Goal: Task Accomplishment & Management: Use online tool/utility

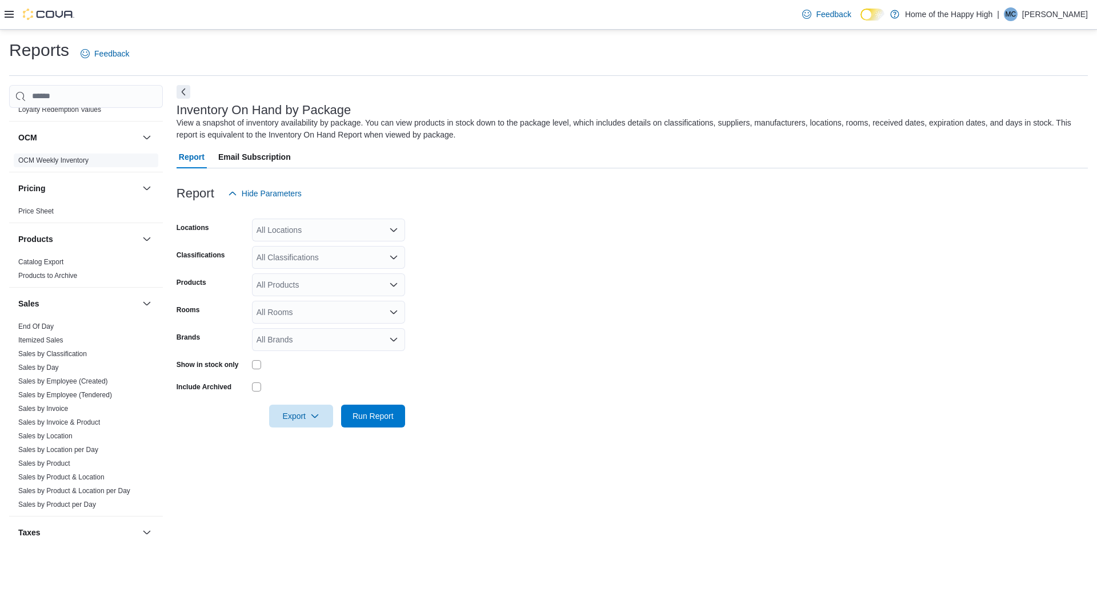
scroll to position [601, 0]
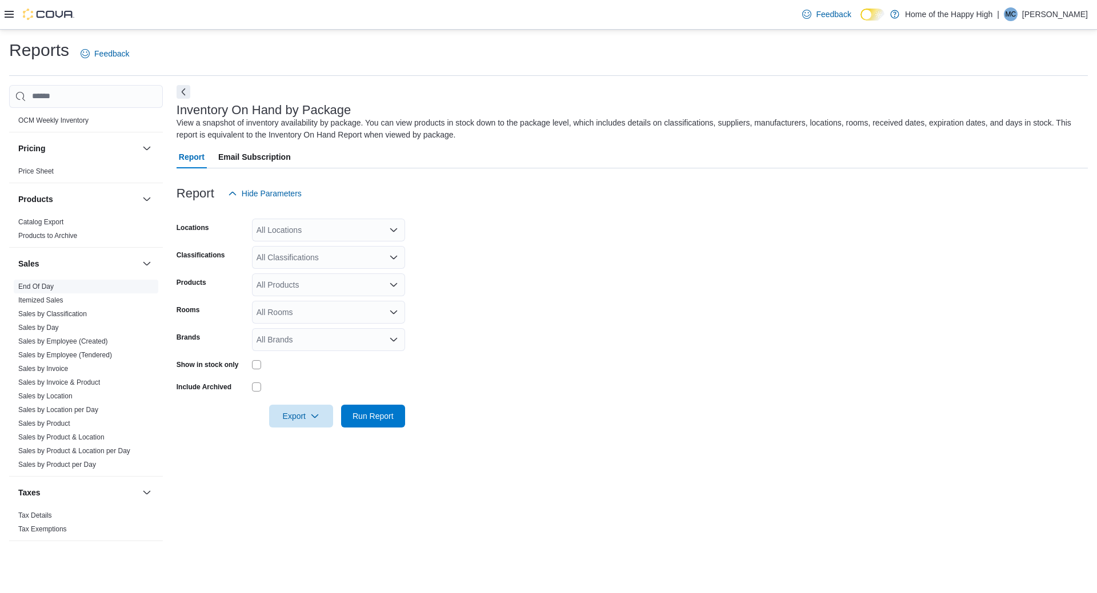
click at [46, 287] on link "End Of Day" at bounding box center [35, 287] width 35 height 8
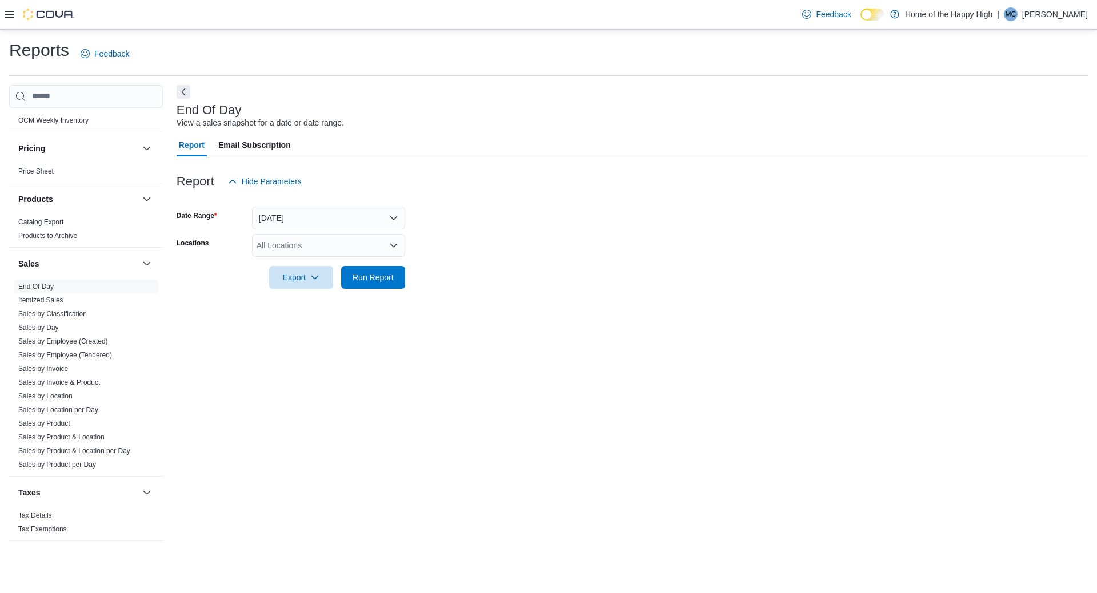
click at [320, 238] on div "All Locations" at bounding box center [328, 245] width 153 height 23
type input "****"
click at [314, 267] on span "Barrie - Dunlop St - Friendly Stranger" at bounding box center [365, 264] width 132 height 11
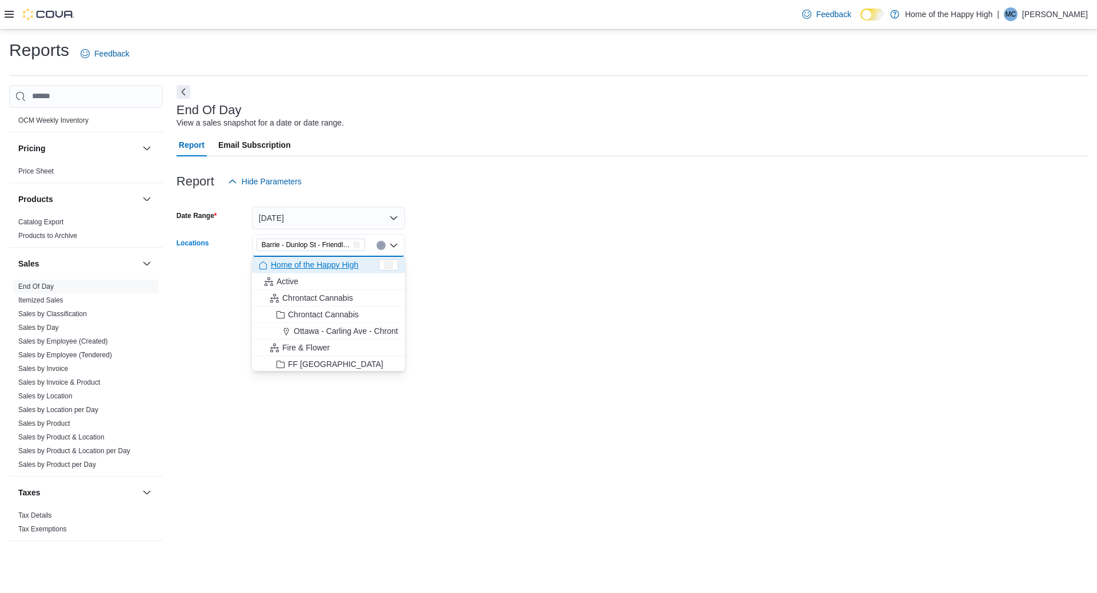
click at [547, 267] on form "Date Range [DATE] Locations Barrie - Dunlop St - Friendly Stranger Combo box. S…" at bounding box center [631, 241] width 911 height 96
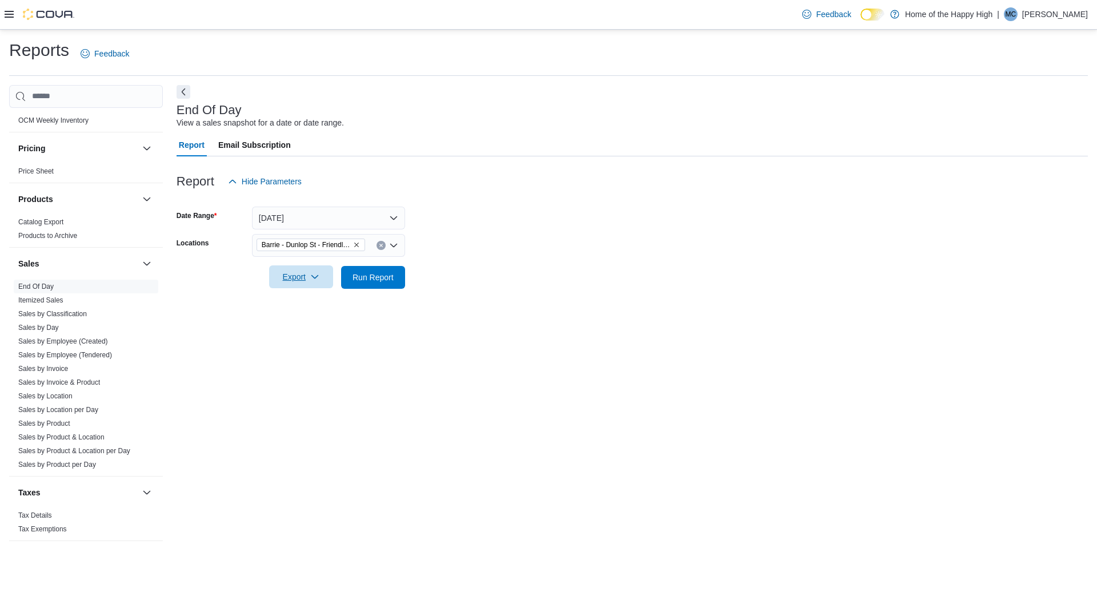
click at [316, 283] on span "Export" at bounding box center [301, 277] width 50 height 23
click at [306, 292] on button "Export to Excel" at bounding box center [302, 300] width 65 height 23
click at [380, 270] on span "Run Report" at bounding box center [373, 277] width 50 height 23
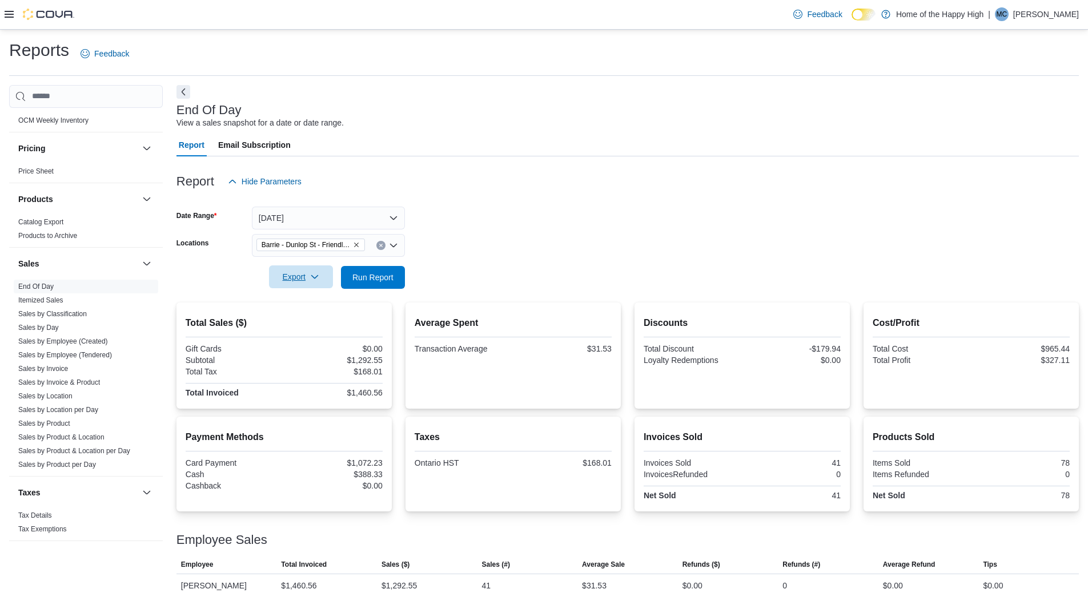
click at [312, 279] on icon "button" at bounding box center [314, 276] width 9 height 9
click at [298, 323] on span "Export to Pdf" at bounding box center [302, 323] width 51 height 9
